Goal: Task Accomplishment & Management: Complete application form

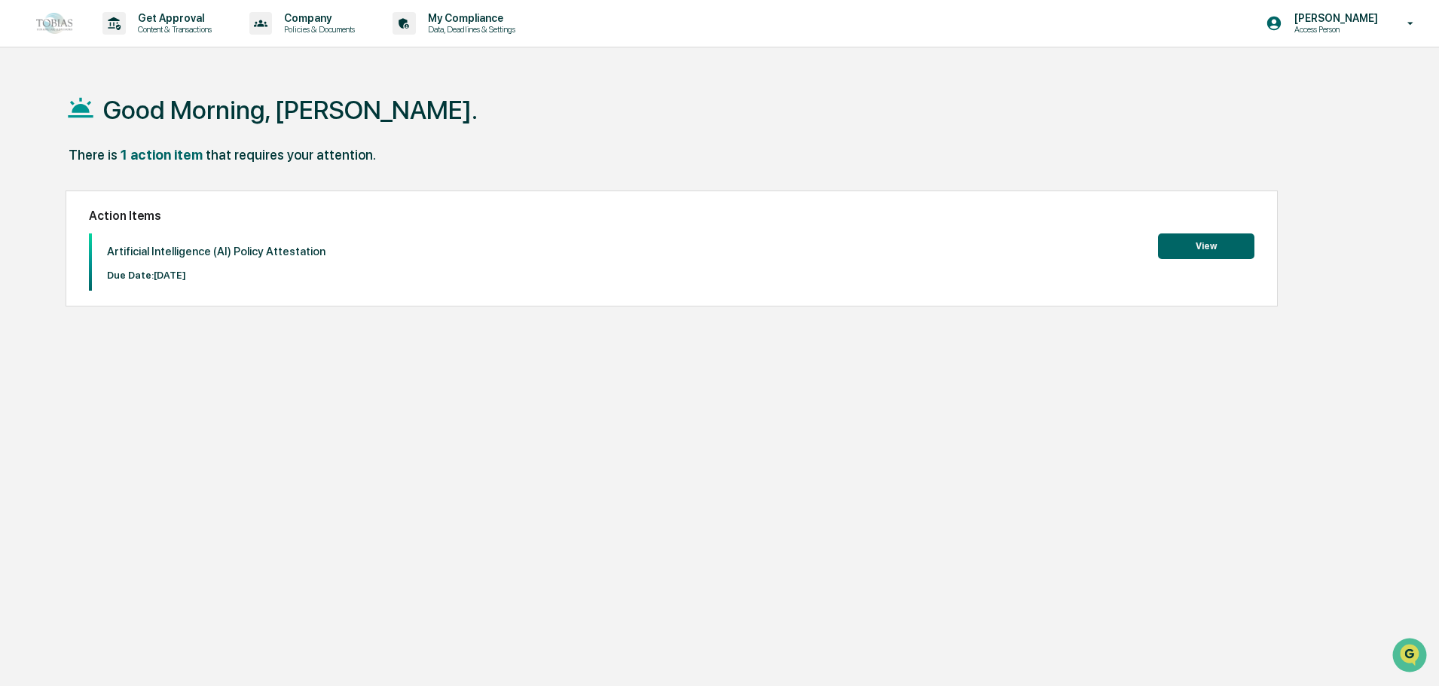
click at [1206, 243] on button "View" at bounding box center [1206, 247] width 96 height 26
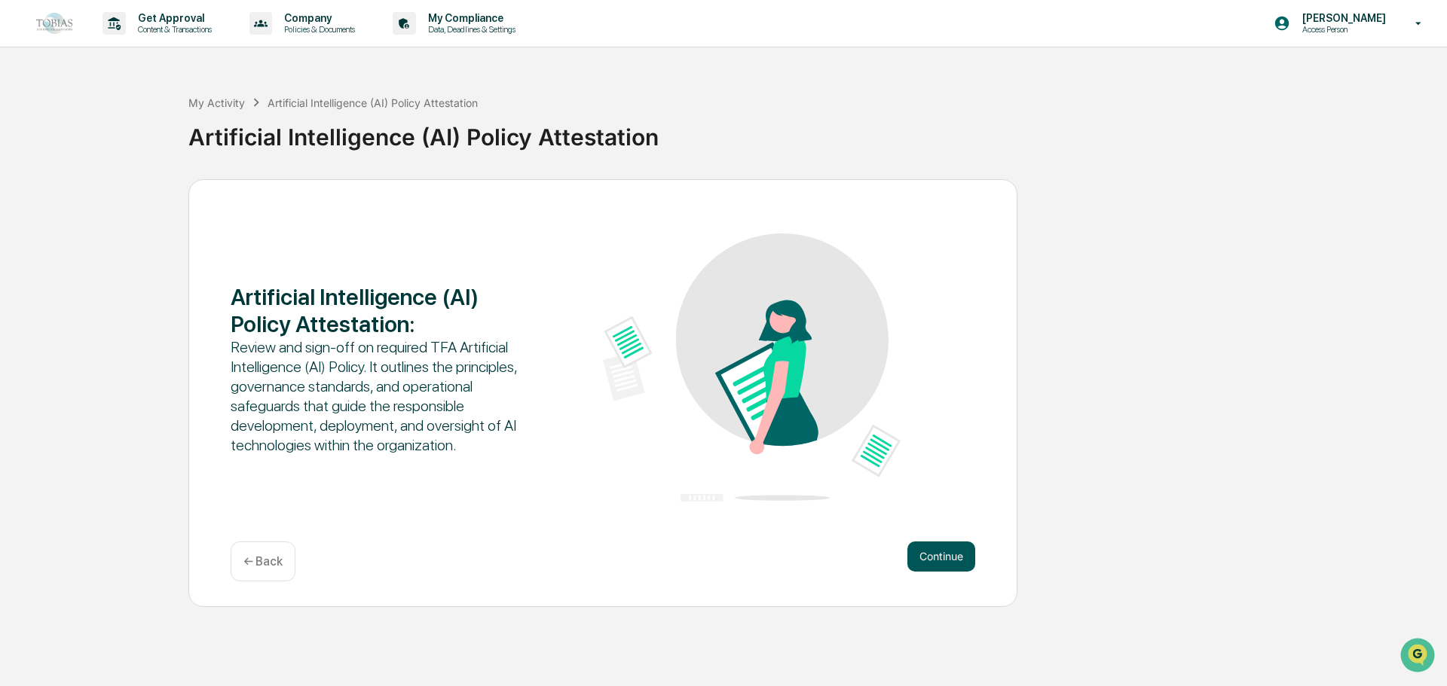
click at [933, 547] on button "Continue" at bounding box center [941, 557] width 68 height 30
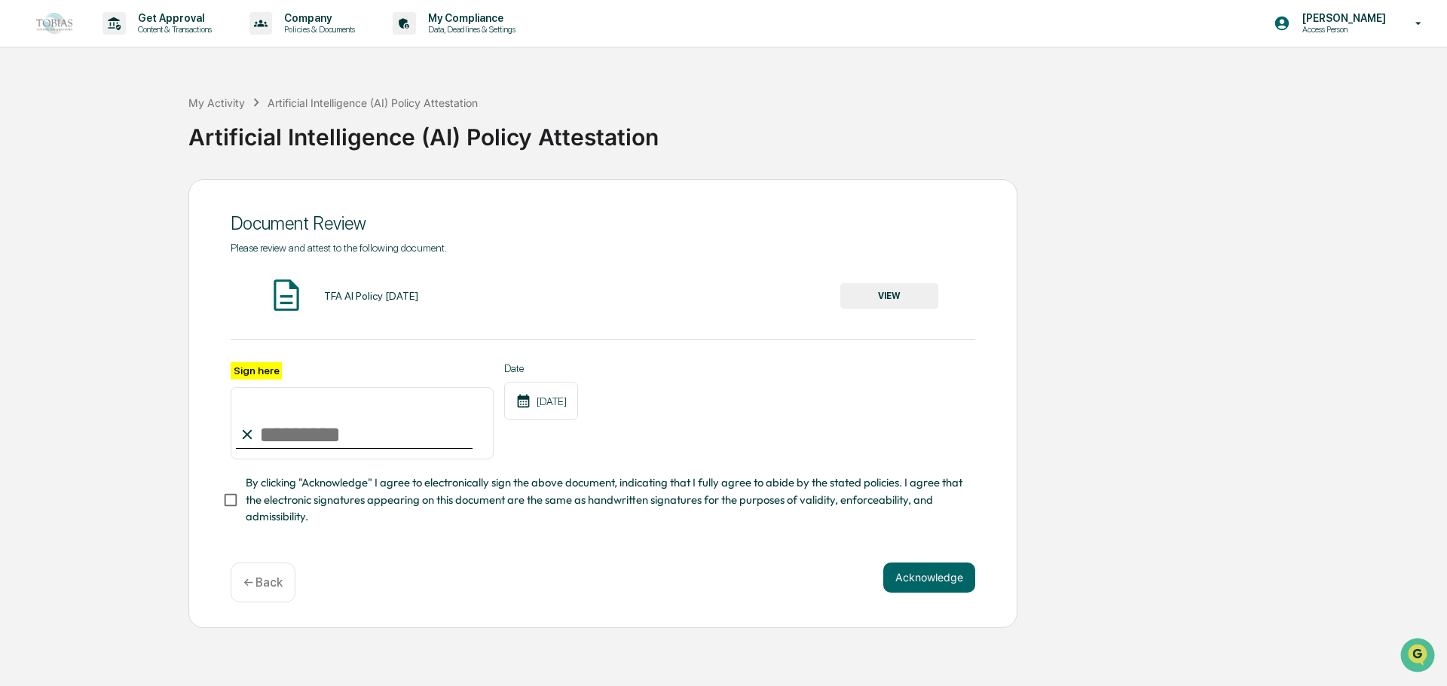
click at [873, 284] on button "VIEW" at bounding box center [889, 296] width 98 height 26
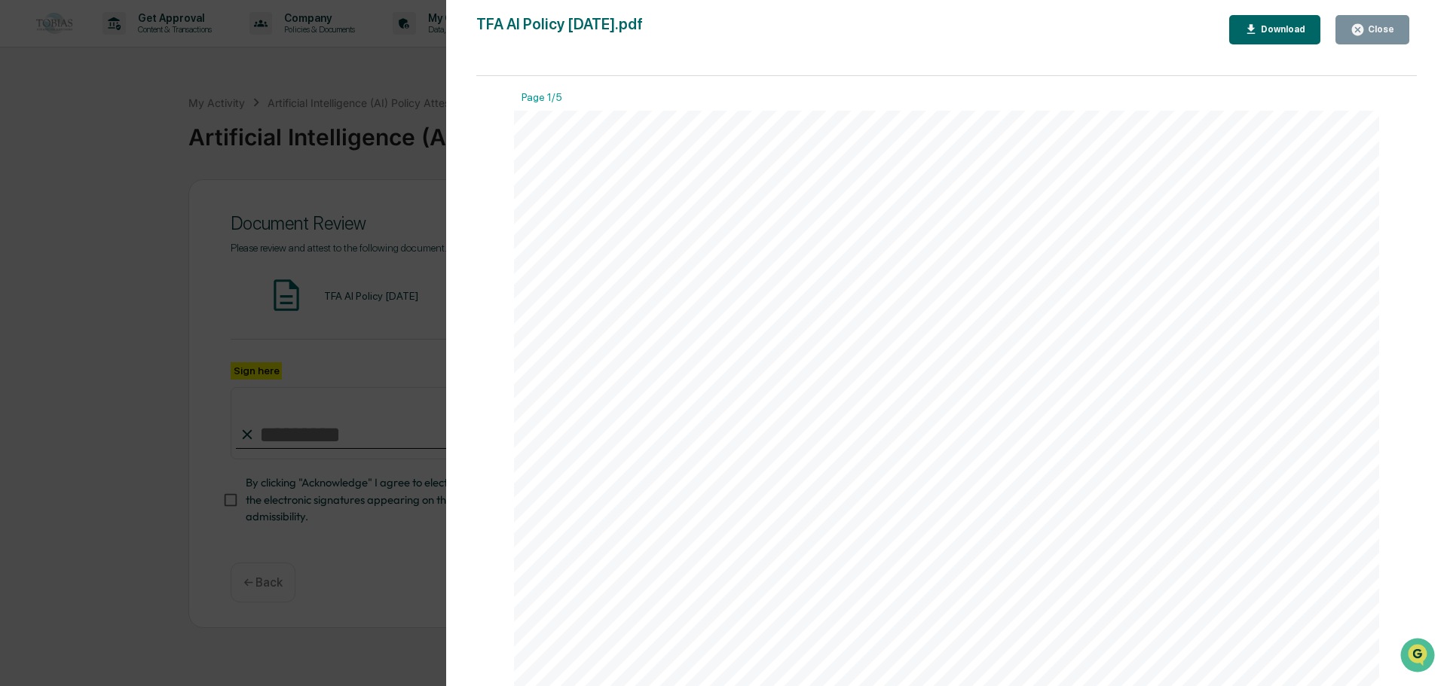
click at [1371, 39] on button "Close" at bounding box center [1372, 29] width 74 height 29
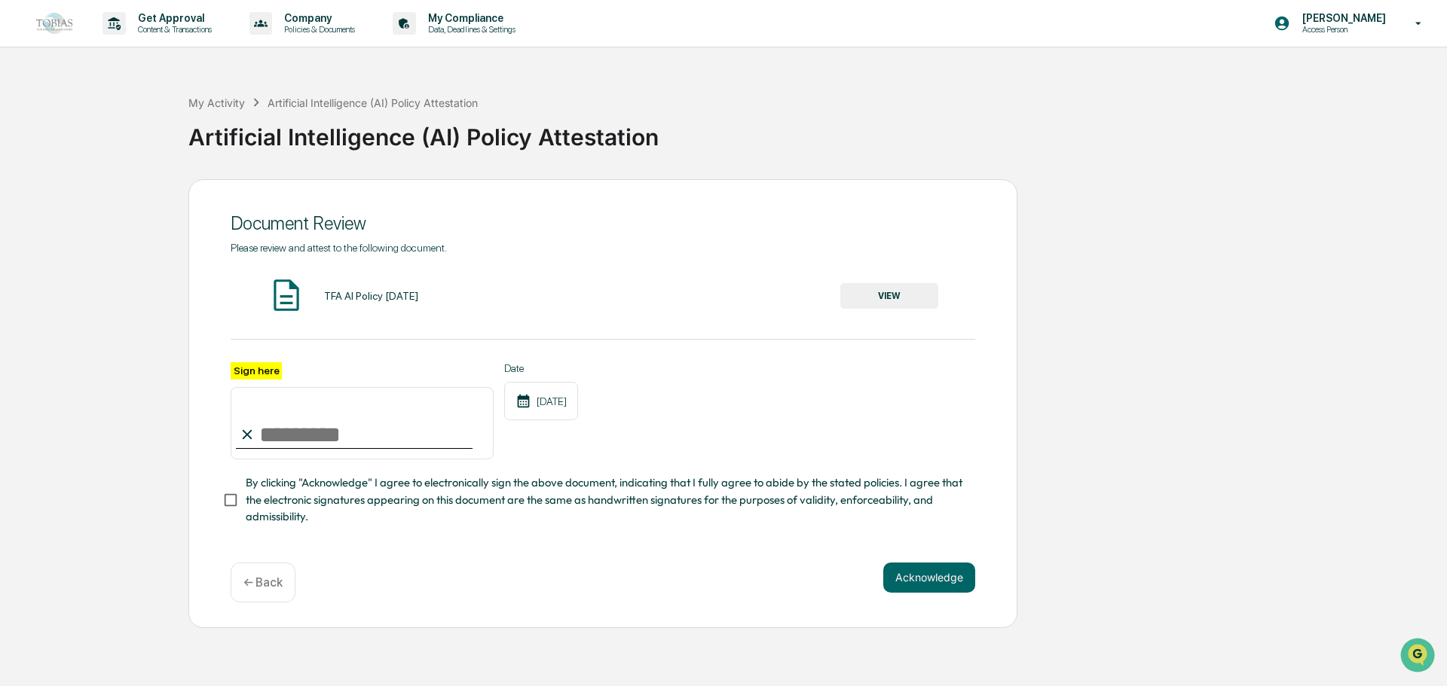
click at [282, 442] on input "Sign here" at bounding box center [362, 423] width 263 height 72
type input "**********"
click at [913, 576] on button "Acknowledge" at bounding box center [929, 578] width 92 height 30
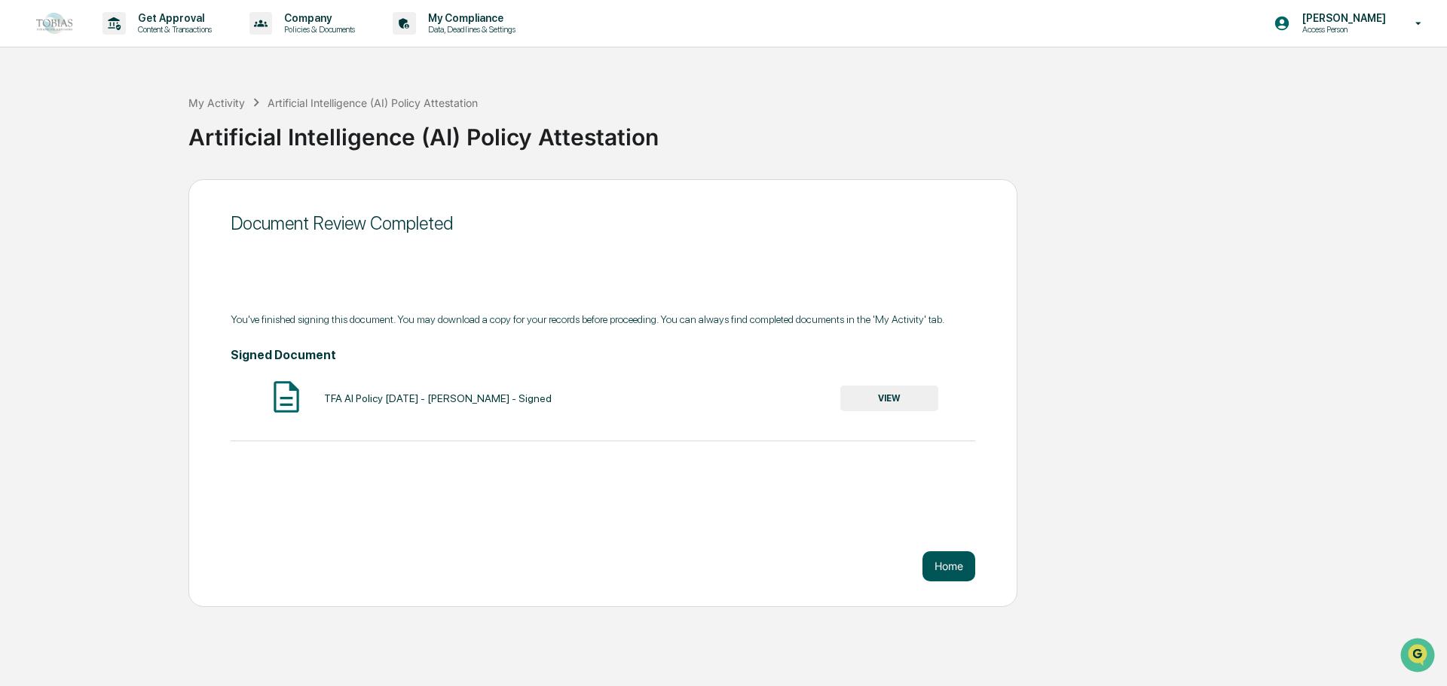
click at [946, 570] on button "Home" at bounding box center [948, 567] width 53 height 30
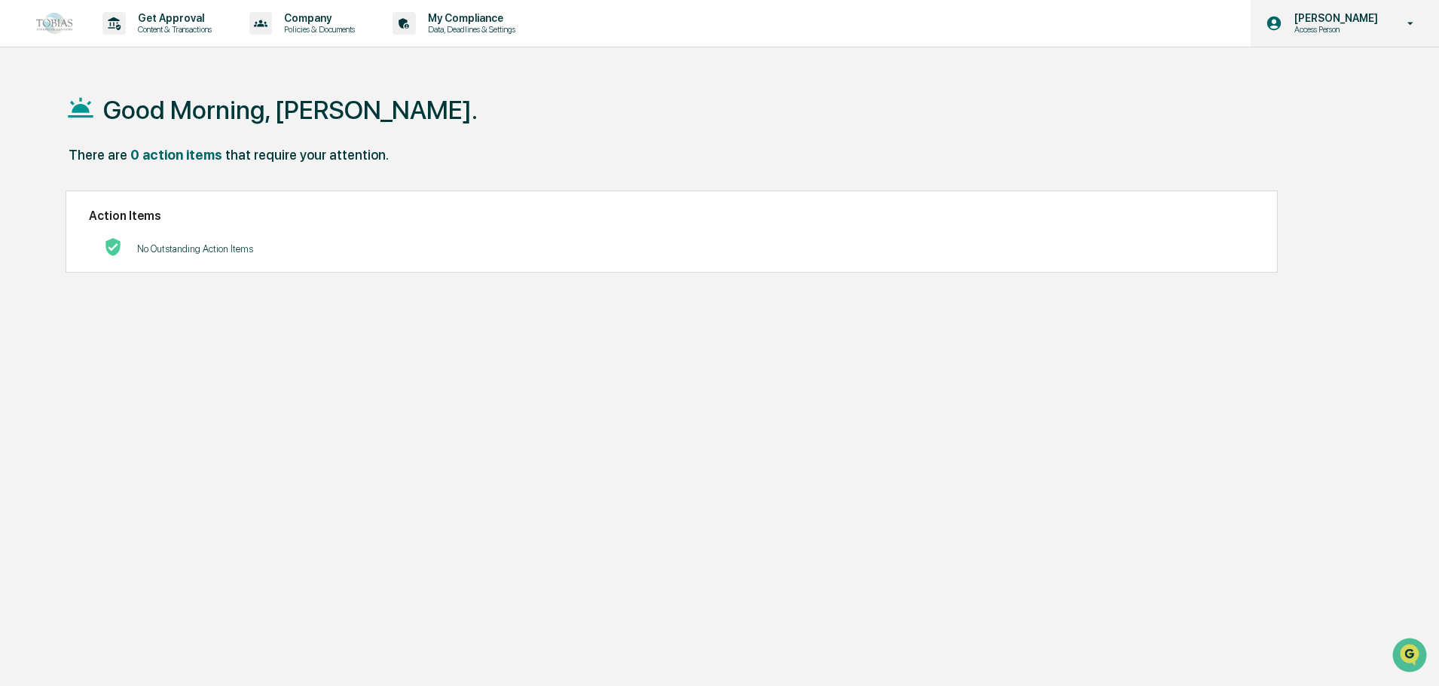
click at [1407, 20] on icon at bounding box center [1411, 24] width 26 height 14
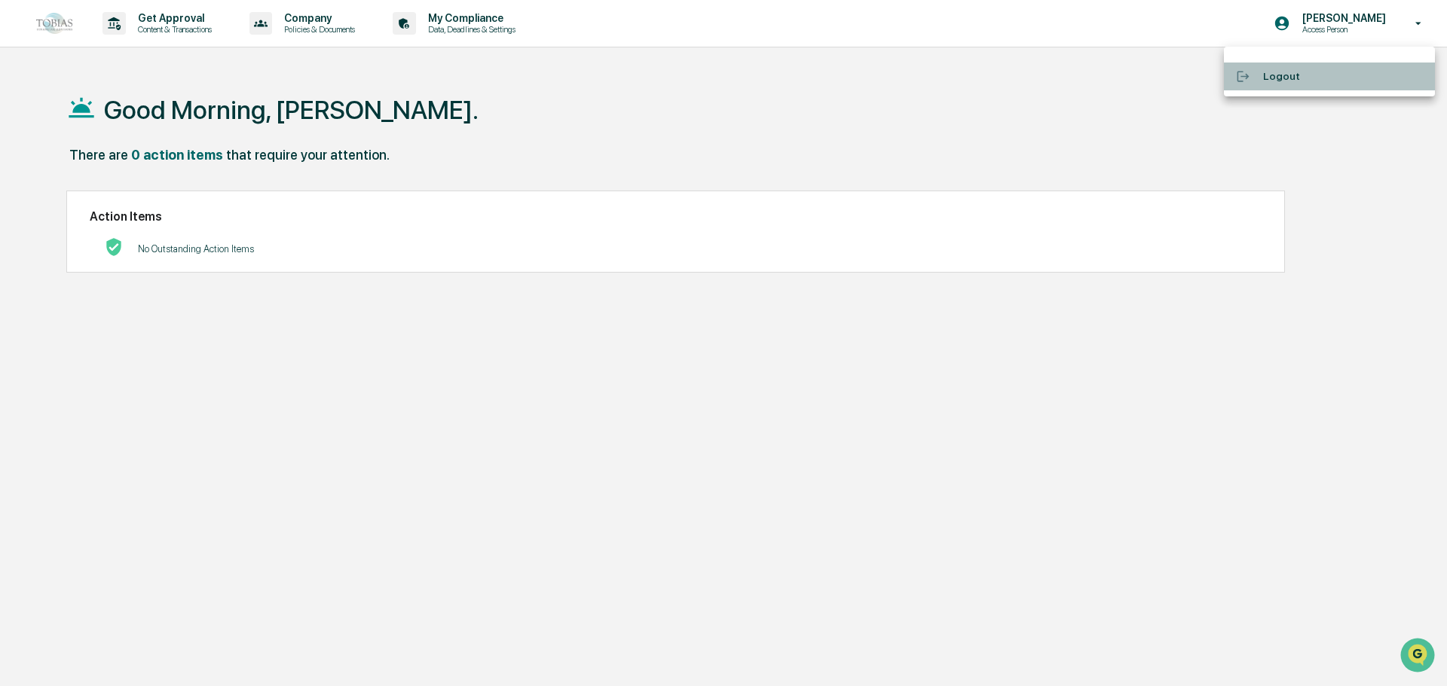
click at [1280, 77] on li "Logout" at bounding box center [1329, 77] width 211 height 28
